Goal: Task Accomplishment & Management: Complete application form

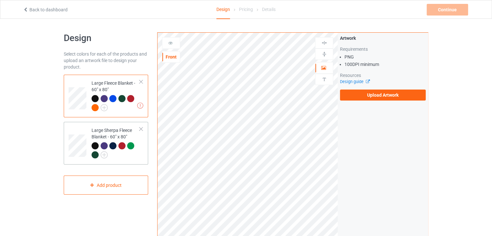
click at [133, 135] on div "Large Sherpa Fleece Blanket - 60" x 80"" at bounding box center [116, 142] width 48 height 31
click at [106, 88] on div "Large Fleece Blanket - 60" x 80"" at bounding box center [116, 95] width 48 height 31
click at [346, 100] on label "Upload Artwork" at bounding box center [383, 95] width 86 height 11
click at [0, 0] on input "Upload Artwork" at bounding box center [0, 0] width 0 height 0
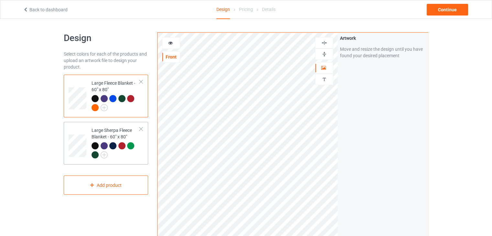
click at [126, 135] on div "Large Sherpa Fleece Blanket - 60" x 80"" at bounding box center [116, 142] width 48 height 31
click at [319, 52] on div at bounding box center [324, 54] width 17 height 6
click at [321, 43] on div at bounding box center [324, 43] width 17 height 6
click at [94, 85] on div "Large Fleece Blanket - 60" x 80"" at bounding box center [116, 95] width 48 height 31
click at [321, 55] on div at bounding box center [324, 54] width 17 height 6
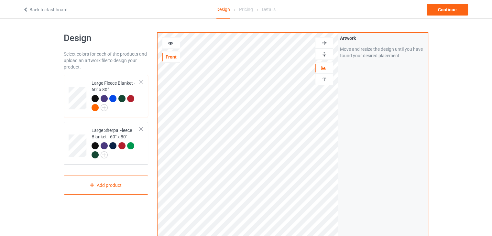
click at [324, 39] on div at bounding box center [324, 42] width 18 height 11
click at [328, 44] on div at bounding box center [324, 43] width 17 height 6
click at [328, 53] on div at bounding box center [324, 54] width 17 height 6
click at [455, 10] on div "Continue" at bounding box center [447, 10] width 41 height 12
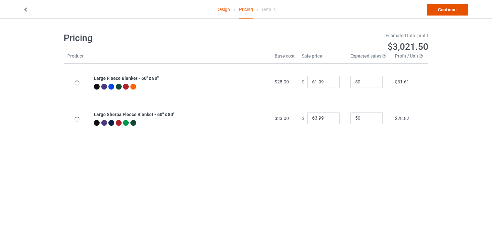
click at [453, 13] on link "Continue" at bounding box center [447, 10] width 41 height 12
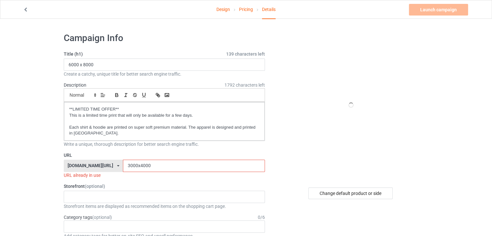
click at [146, 169] on input "3000x4000" at bounding box center [194, 166] width 142 height 12
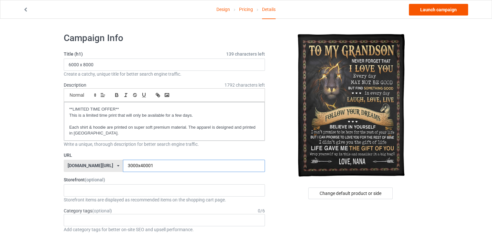
type input "3000x40001"
click at [443, 13] on link "Launch campaign" at bounding box center [438, 10] width 59 height 12
